Goal: Information Seeking & Learning: Learn about a topic

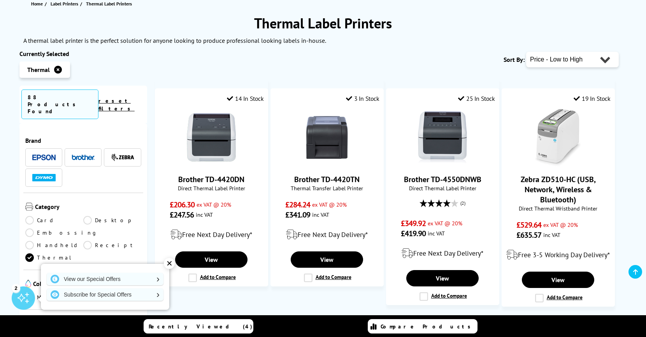
scroll to position [91, 0]
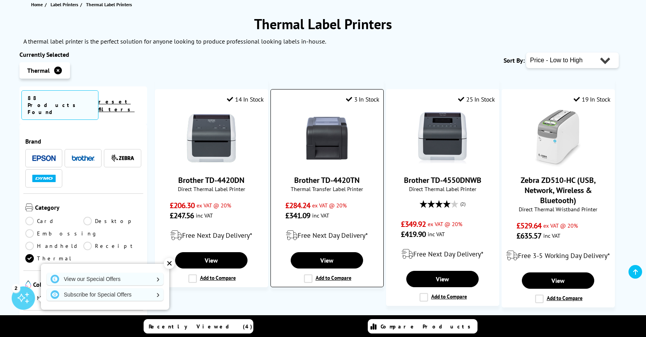
click at [344, 178] on link "Brother TD-4420TN" at bounding box center [326, 180] width 65 height 10
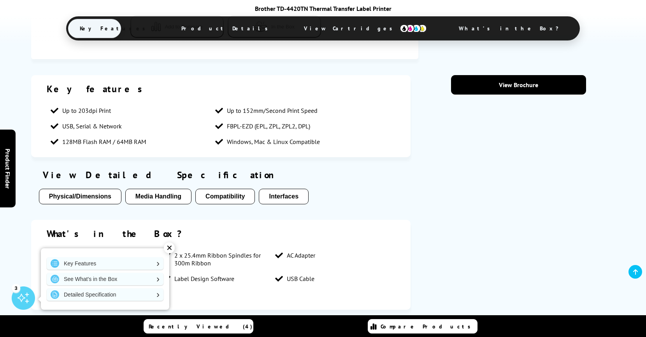
scroll to position [744, 0]
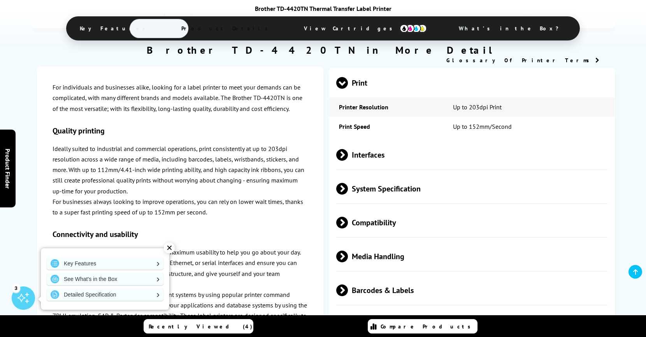
click at [375, 258] on span "Media Handling" at bounding box center [471, 256] width 271 height 29
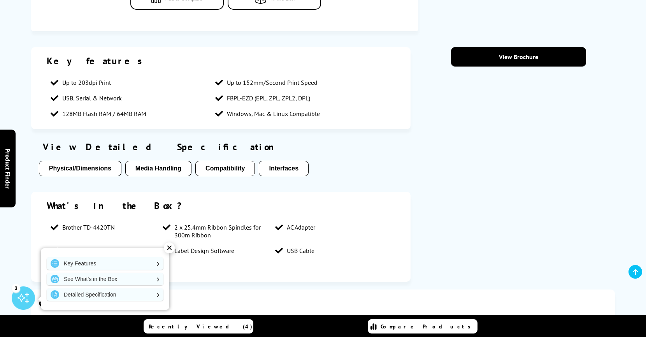
scroll to position [0, 0]
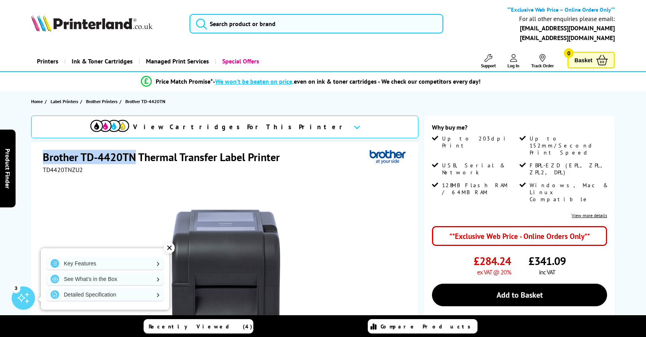
drag, startPoint x: 135, startPoint y: 155, endPoint x: 45, endPoint y: 156, distance: 90.3
click at [45, 156] on h1 "Brother TD-4420TN Thermal Transfer Label Printer" at bounding box center [165, 157] width 245 height 14
copy h1 "Brother TD-4420TN"
